Goal: Task Accomplishment & Management: Use online tool/utility

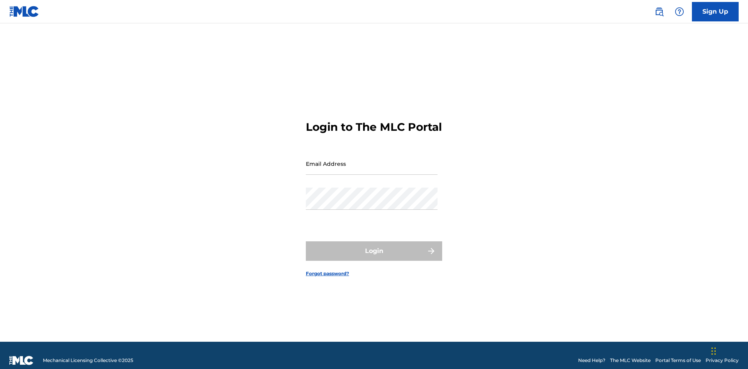
scroll to position [10, 0]
click at [372, 160] on input "Email Address" at bounding box center [372, 164] width 132 height 22
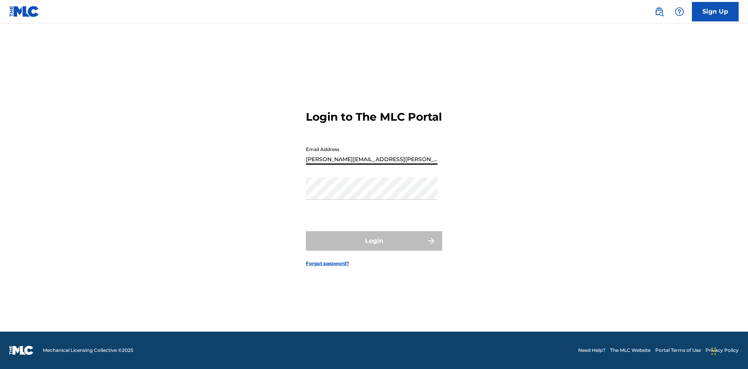
type input "[PERSON_NAME][EMAIL_ADDRESS][PERSON_NAME][DOMAIN_NAME]"
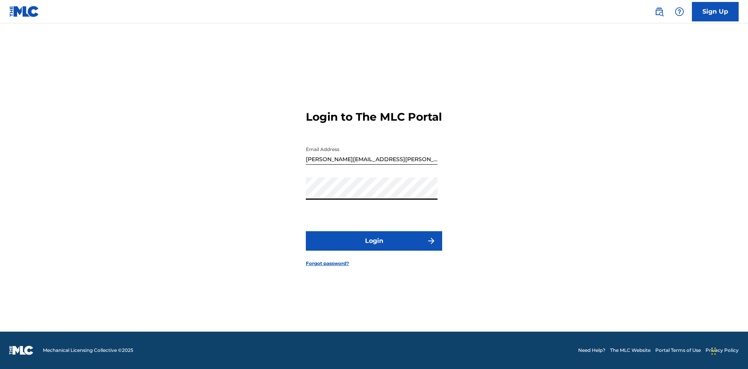
click at [374, 248] on button "Login" at bounding box center [374, 240] width 136 height 19
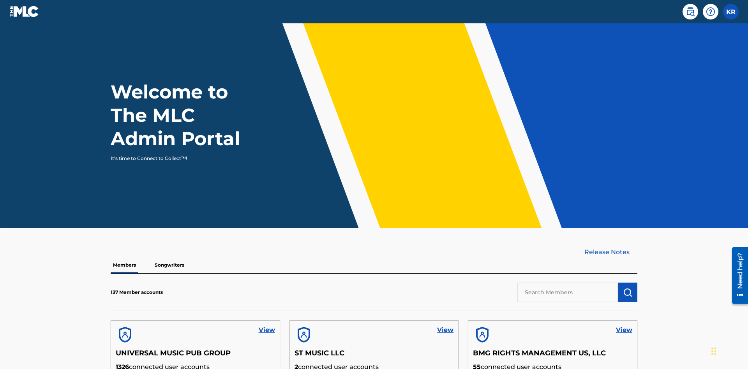
scroll to position [236, 0]
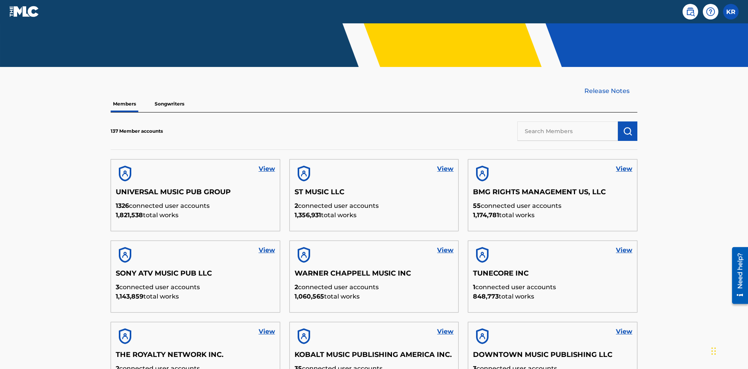
click at [568, 122] on input "text" at bounding box center [567, 131] width 101 height 19
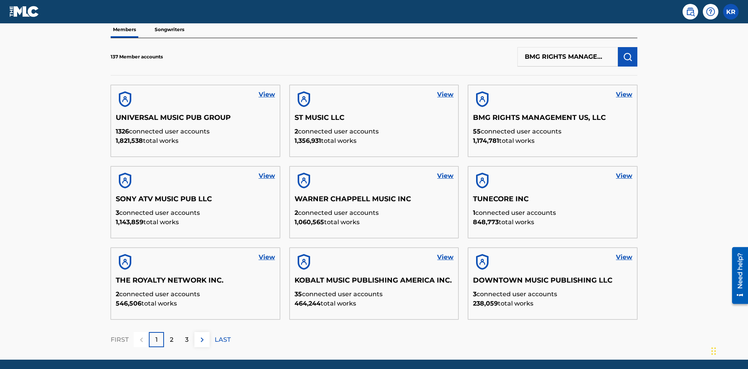
scroll to position [0, 40]
type input "BMG RIGHTS MANAGEMENT US, LLC"
click at [628, 52] on img "submit" at bounding box center [627, 56] width 9 height 9
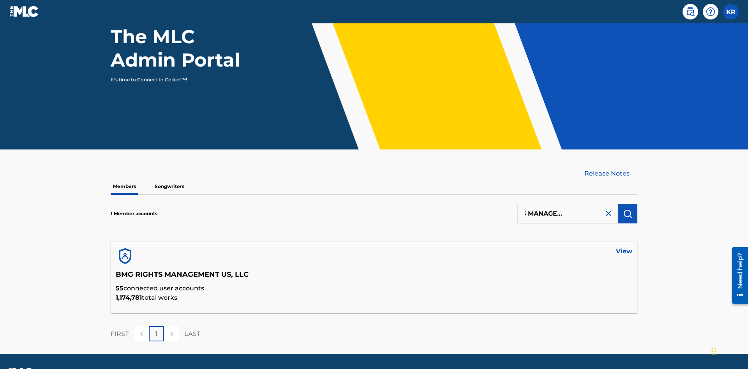
click at [624, 247] on link "View" at bounding box center [624, 251] width 16 height 9
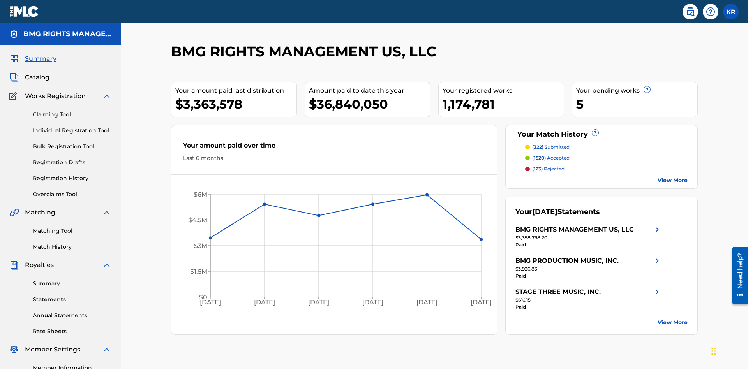
click at [72, 191] on link "Overclaims Tool" at bounding box center [72, 195] width 79 height 8
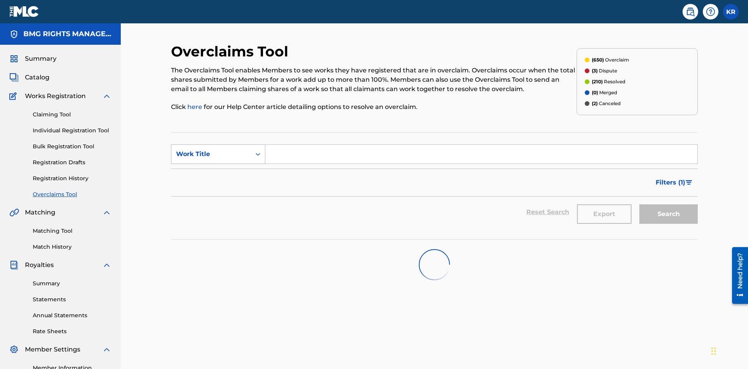
click at [211, 150] on div "Work Title" at bounding box center [211, 154] width 70 height 9
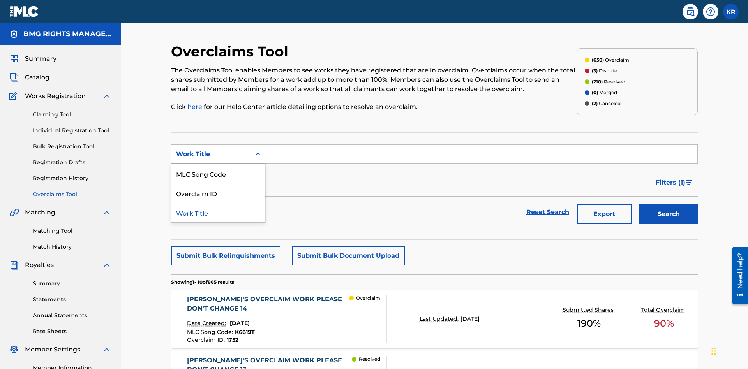
click at [218, 164] on div "MLC Song Code" at bounding box center [218, 173] width 94 height 19
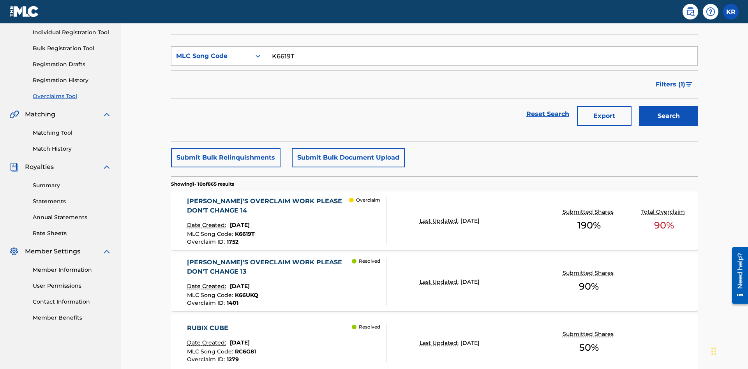
click at [669, 106] on button "Search" at bounding box center [668, 115] width 58 height 19
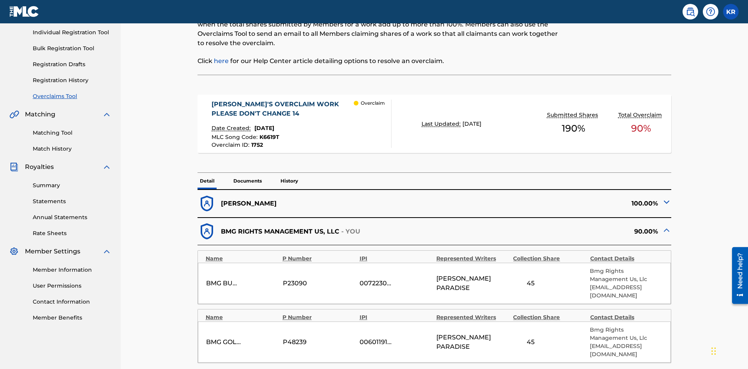
click at [531, 279] on input "45" at bounding box center [530, 283] width 35 height 9
type input "68"
click at [531, 337] on input "45" at bounding box center [530, 342] width 35 height 11
